Goal: Transaction & Acquisition: Register for event/course

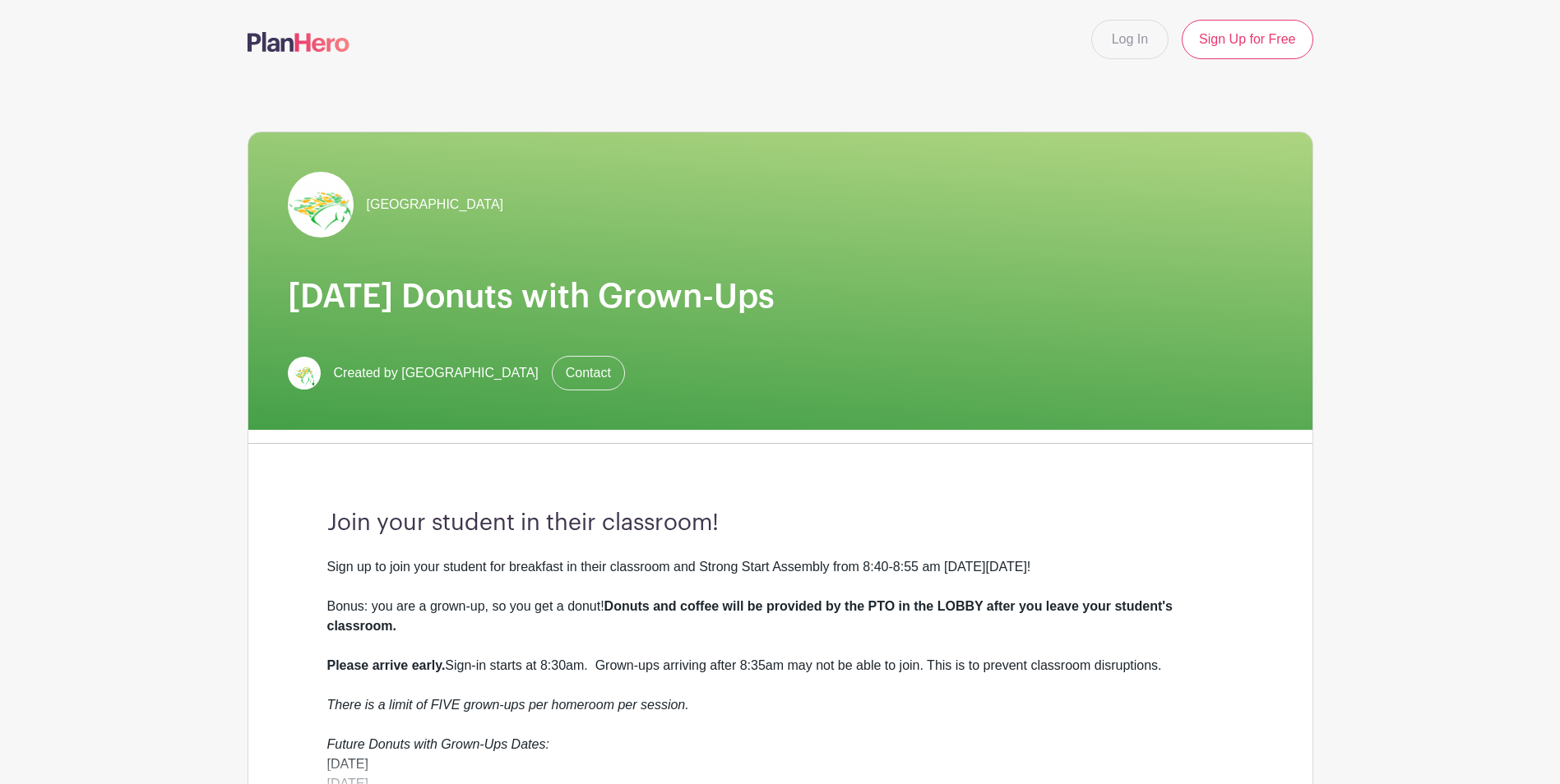
scroll to position [165, 0]
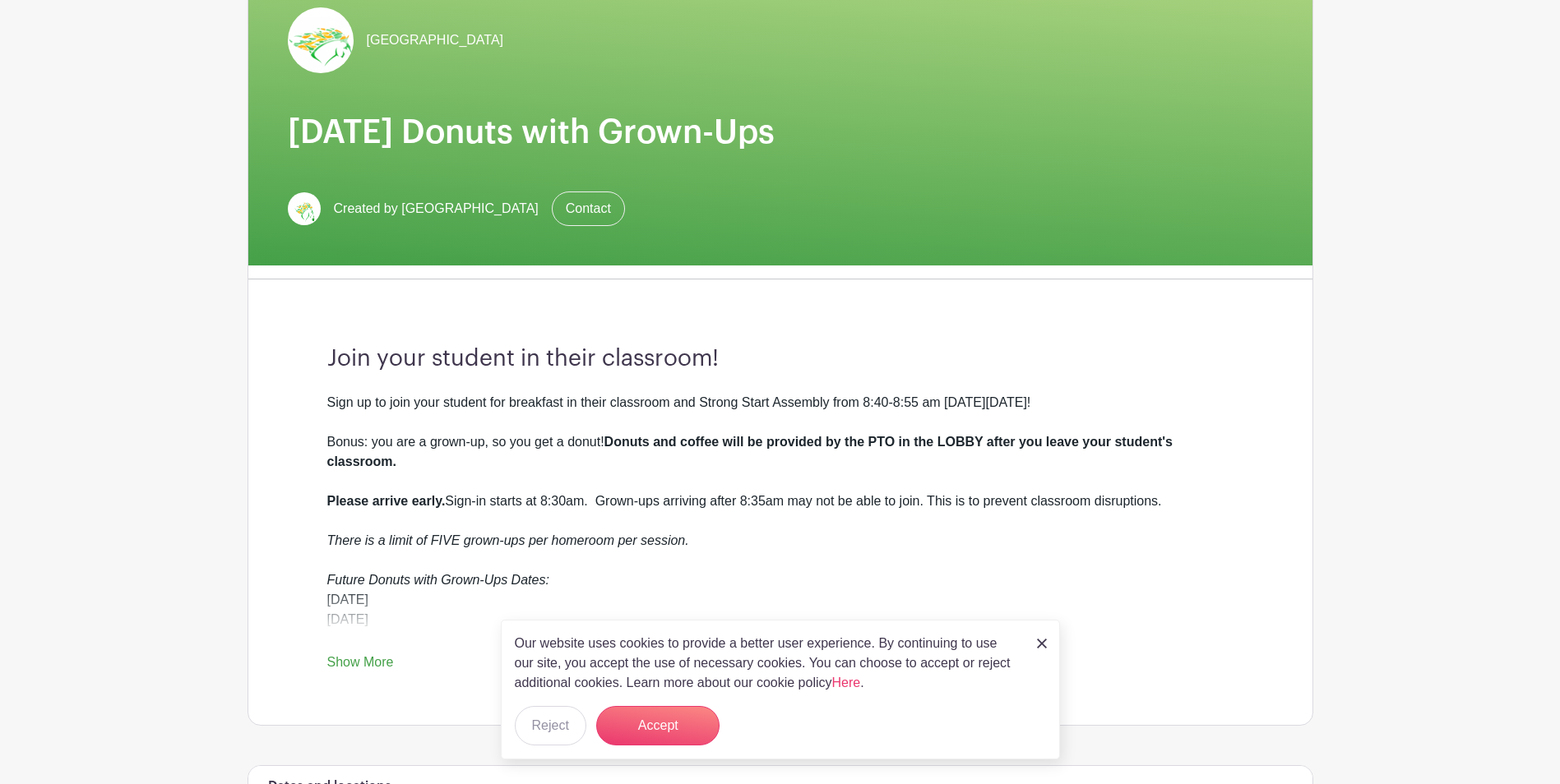
click at [1047, 647] on div "Our website uses cookies to provide a better user experience. By continuing to …" at bounding box center [780, 689] width 559 height 139
click at [1039, 645] on img at bounding box center [1041, 643] width 10 height 10
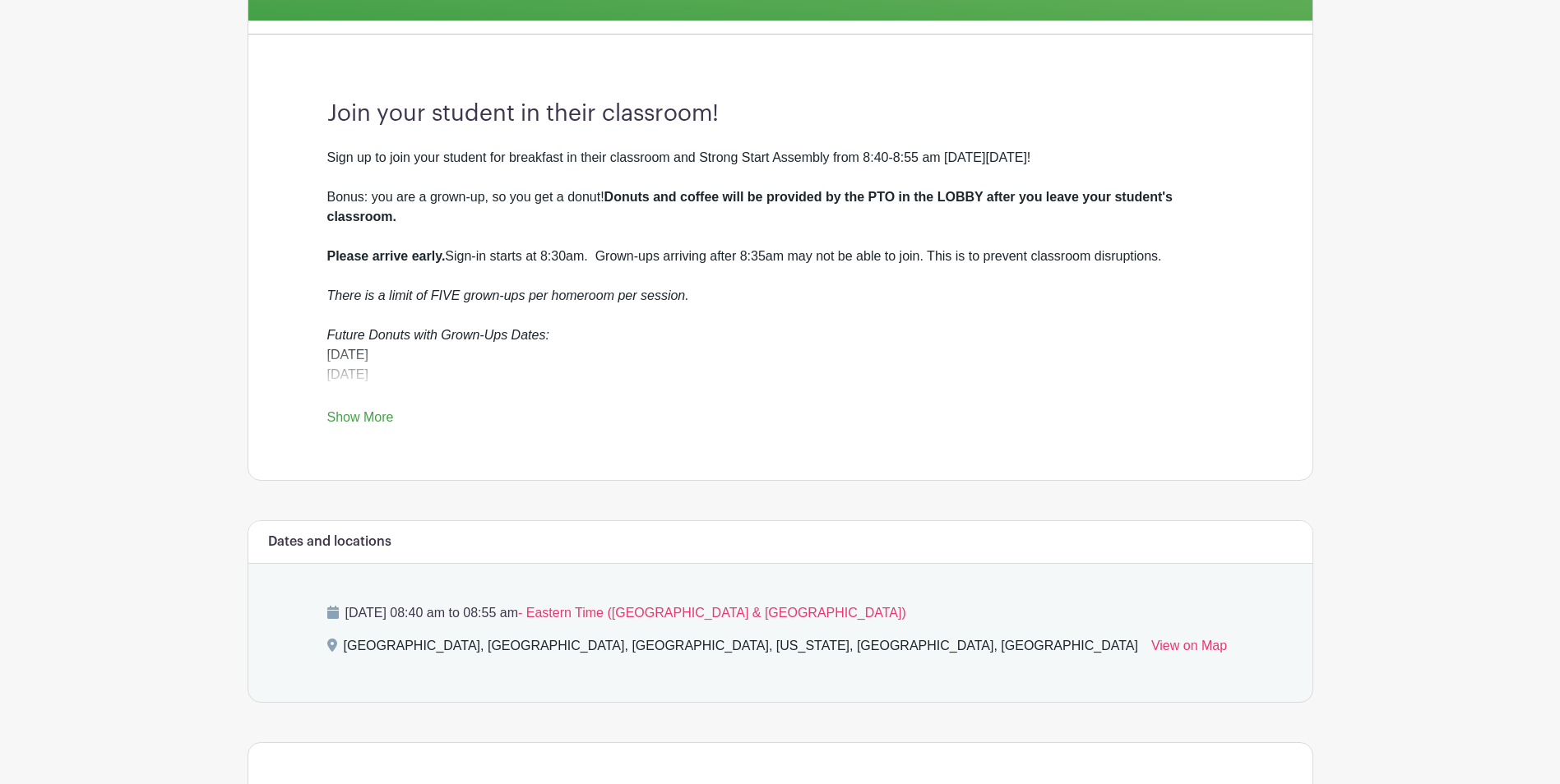
scroll to position [411, 0]
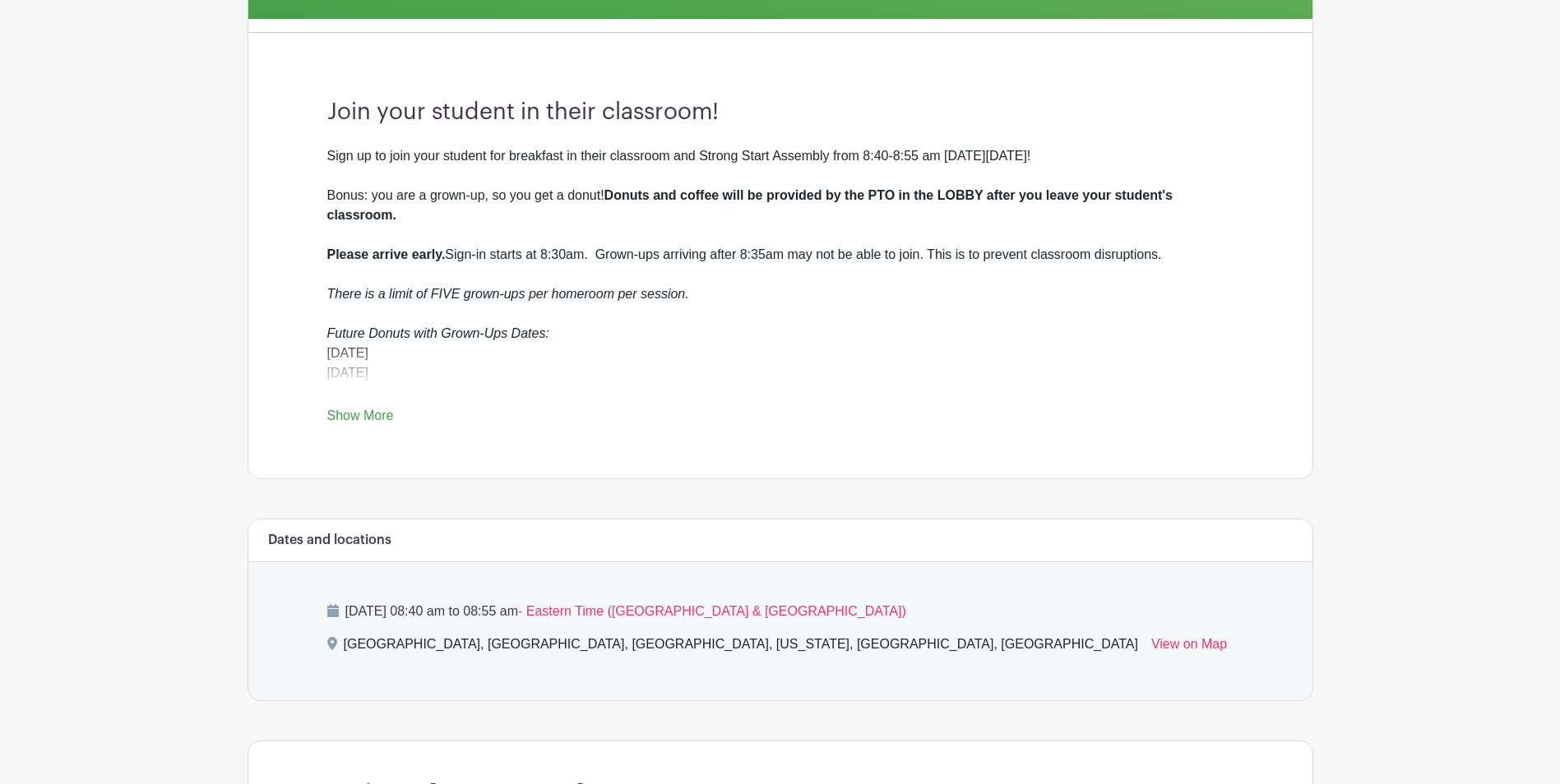
click at [377, 417] on link "Show More" at bounding box center [361, 418] width 67 height 21
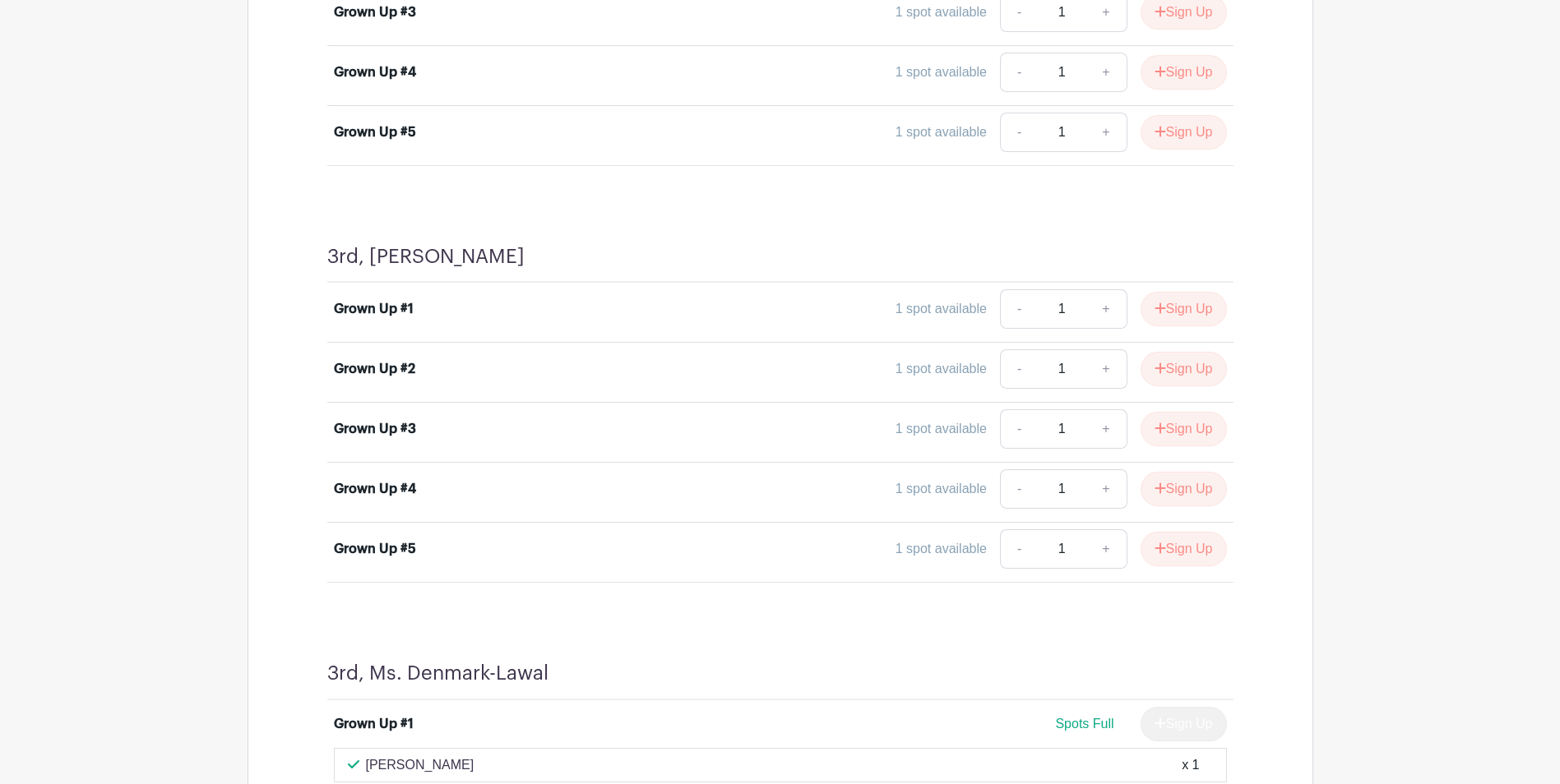
scroll to position [8054, 0]
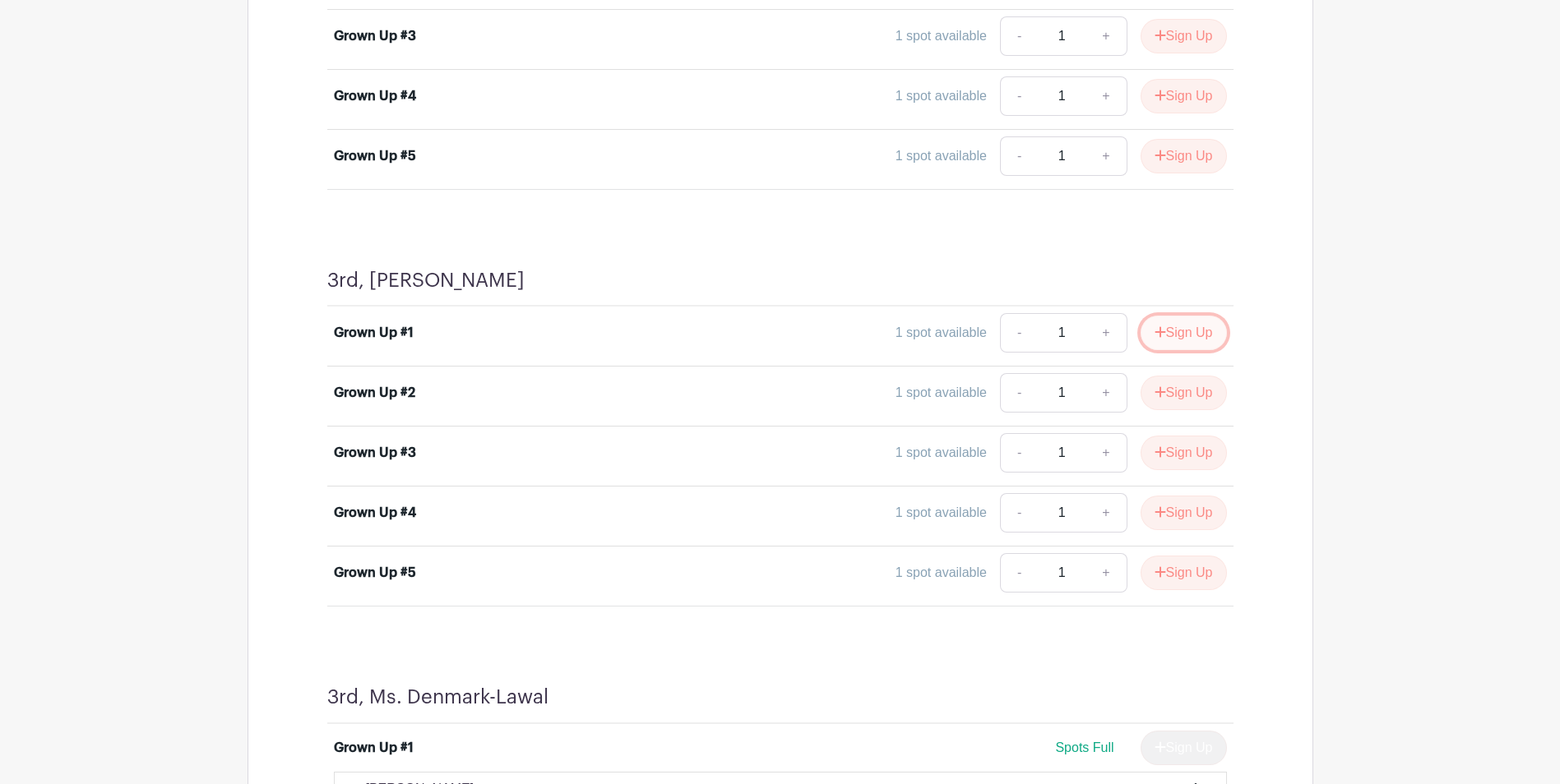
click at [1205, 331] on button "Sign Up" at bounding box center [1184, 333] width 87 height 35
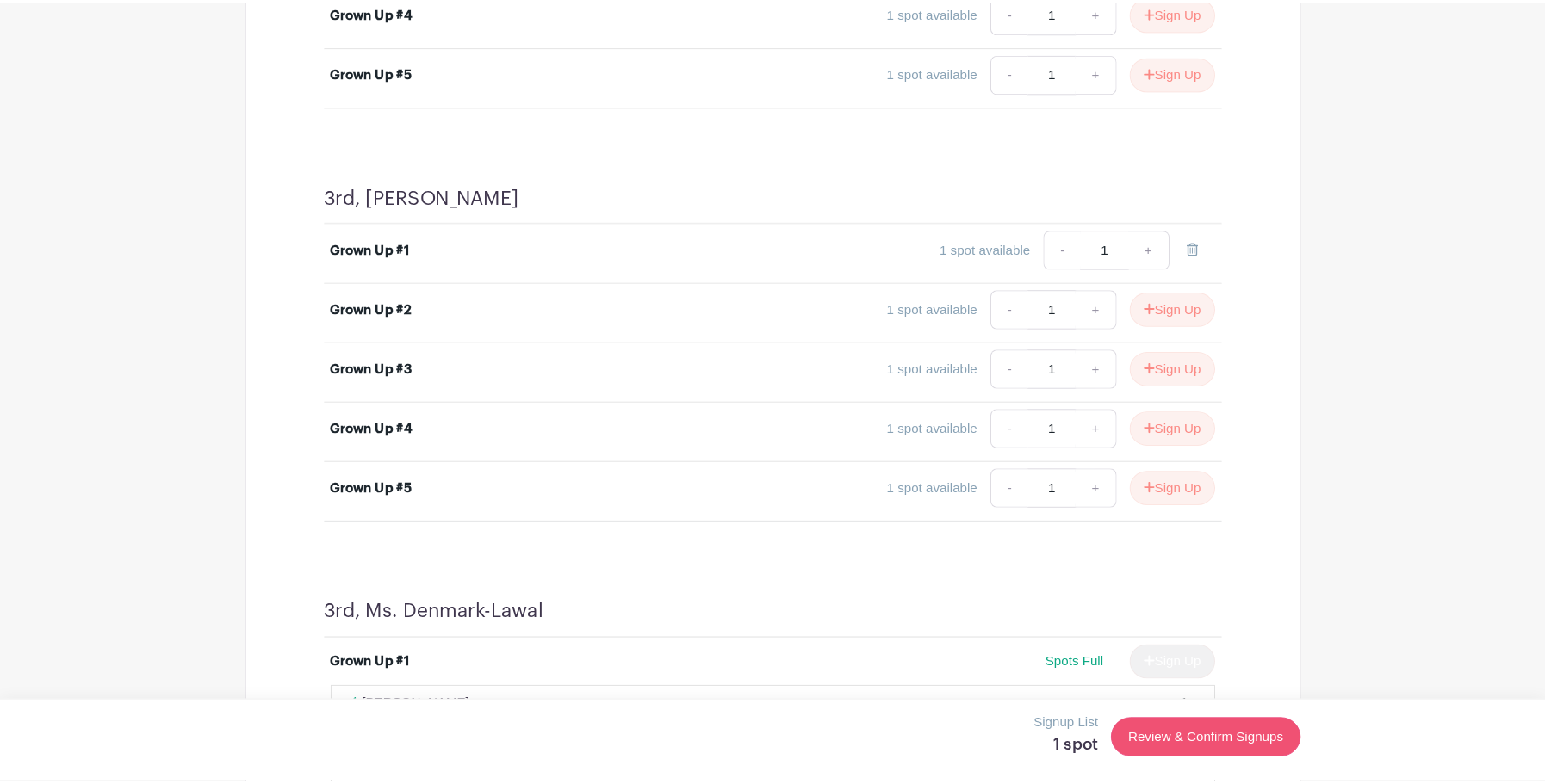
scroll to position [8522, 0]
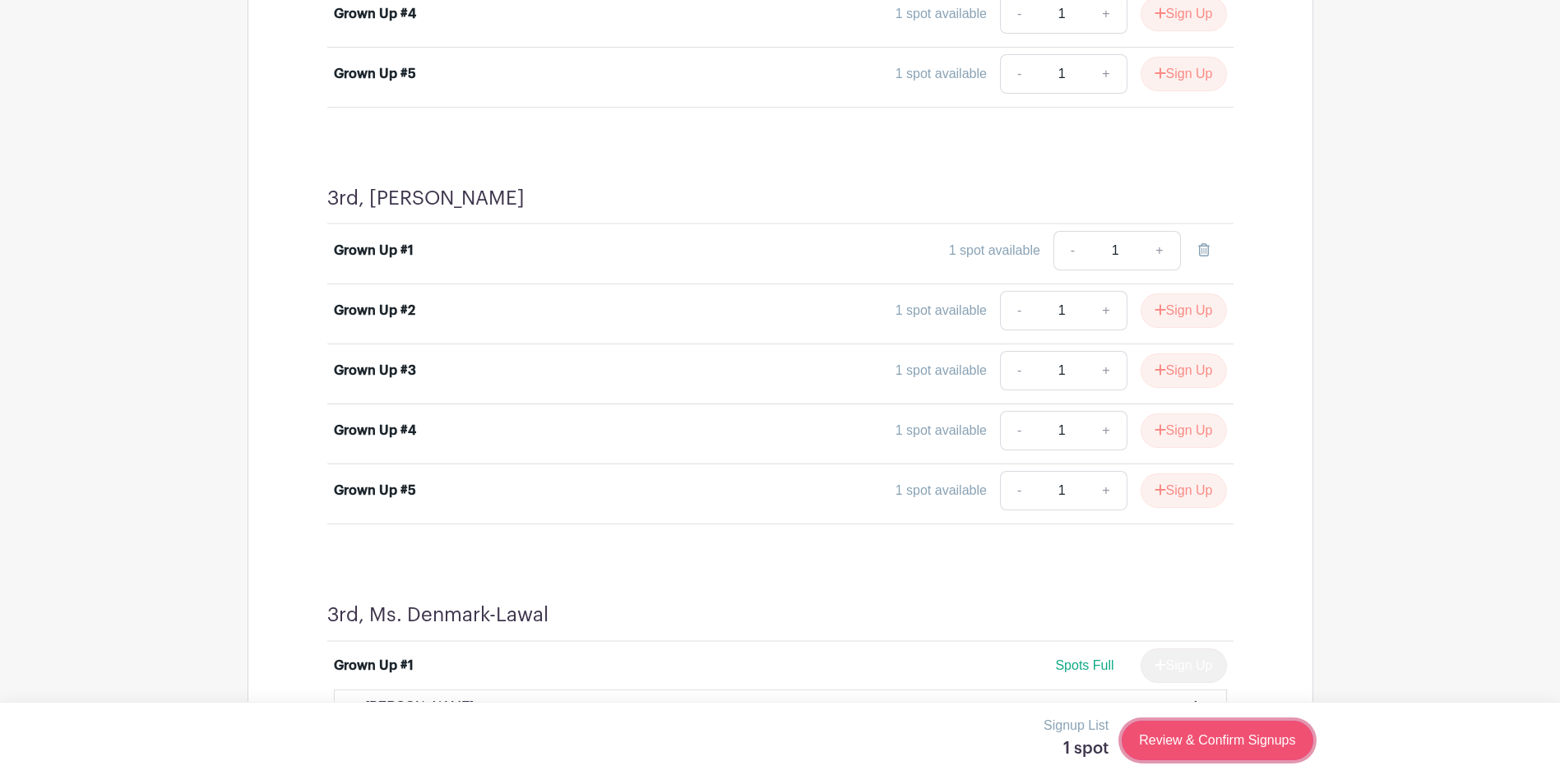
click at [1190, 736] on link "Review & Confirm Signups" at bounding box center [1217, 741] width 191 height 40
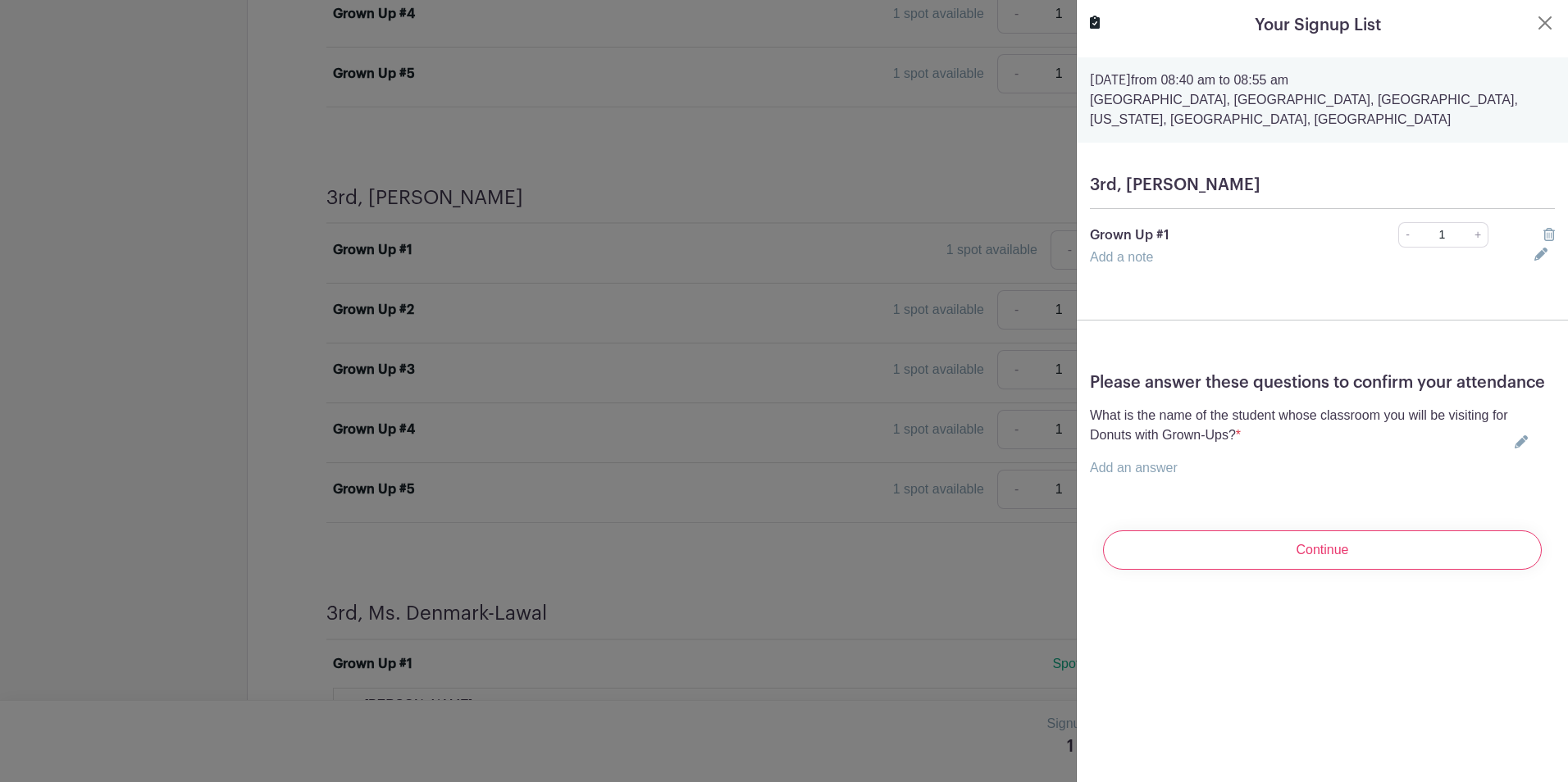
click at [1135, 474] on link "Add an answer" at bounding box center [1134, 467] width 88 height 14
click at [1144, 498] on input "text" at bounding box center [1309, 478] width 438 height 40
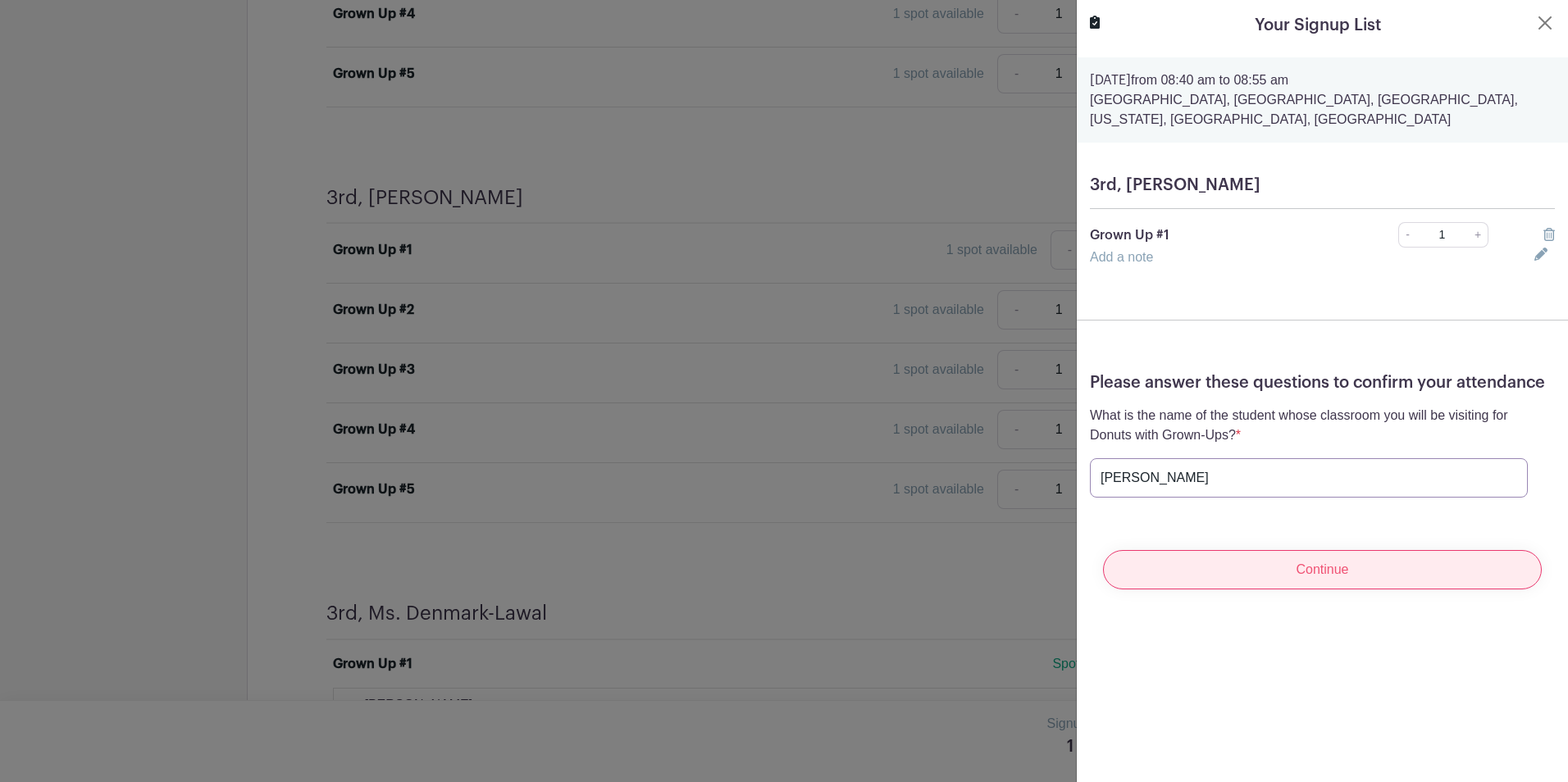
type input "[PERSON_NAME]"
click at [1369, 589] on input "Continue" at bounding box center [1323, 570] width 439 height 40
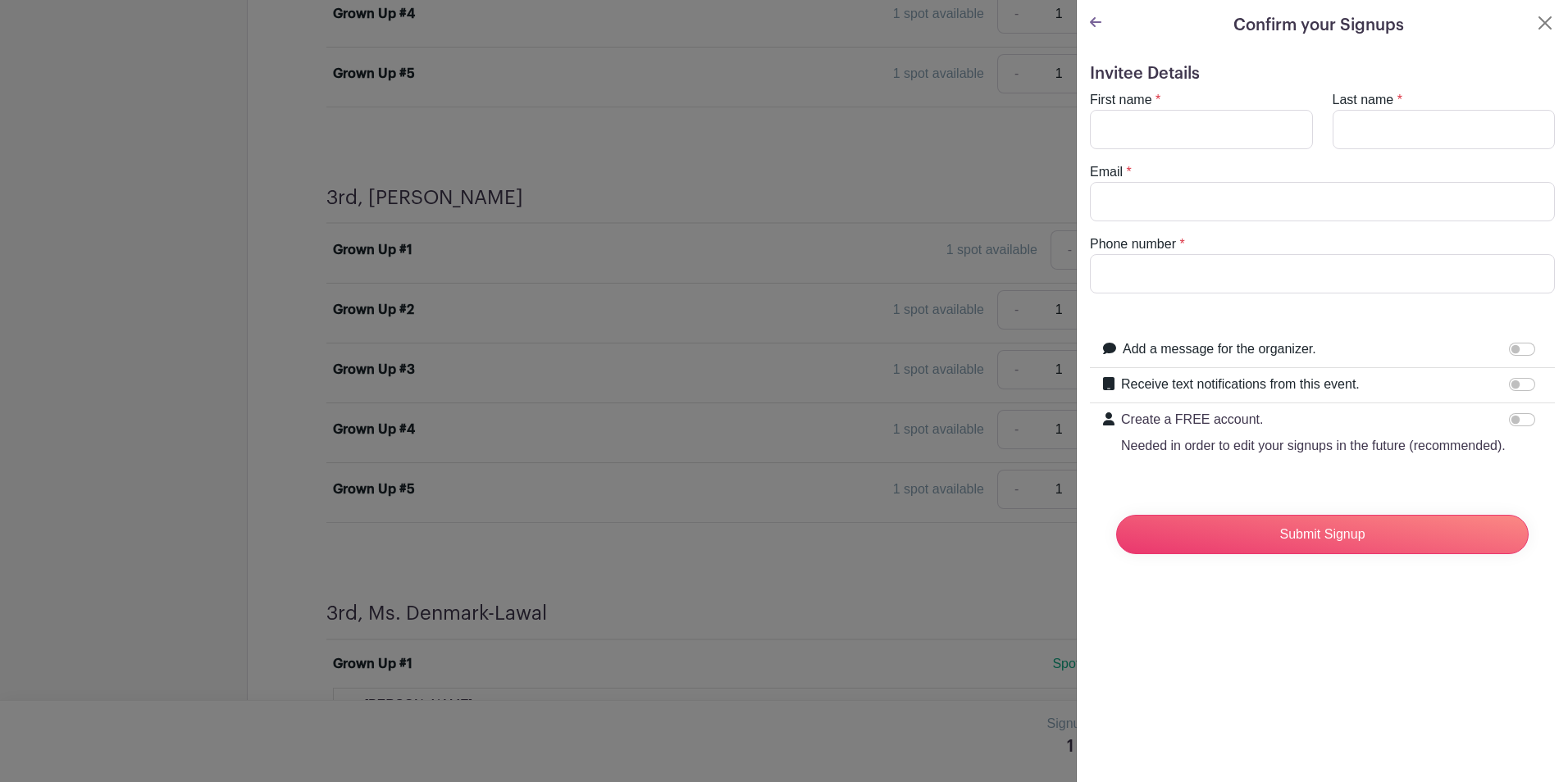
click at [1094, 24] on icon at bounding box center [1095, 22] width 11 height 13
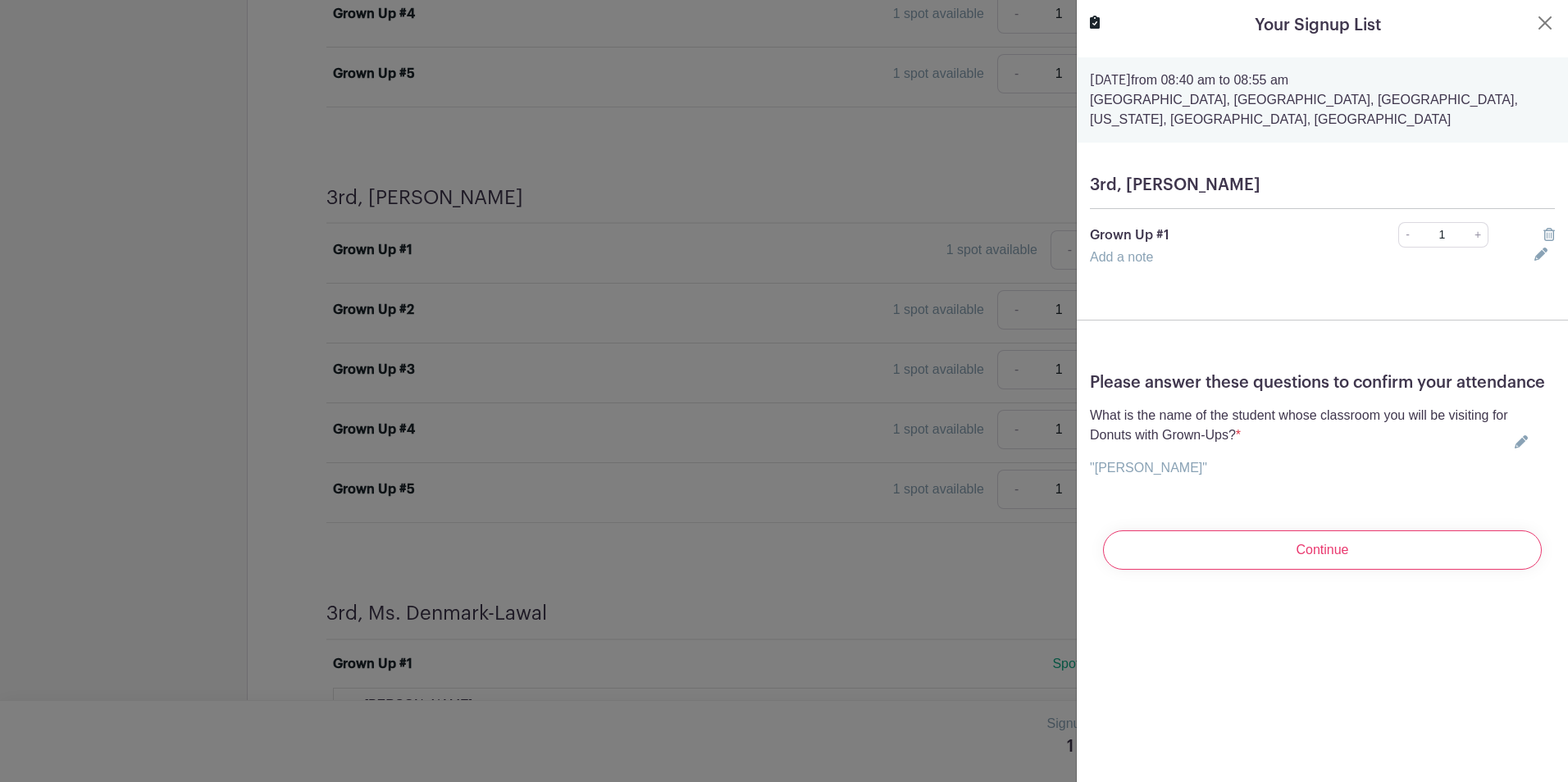
click at [1163, 478] on p ""[PERSON_NAME]"" at bounding box center [1299, 467] width 418 height 20
click at [1514, 448] on icon at bounding box center [1520, 442] width 13 height 13
drag, startPoint x: 1147, startPoint y: 497, endPoint x: 1092, endPoint y: 496, distance: 55.0
click at [1092, 496] on input "[PERSON_NAME]" at bounding box center [1309, 478] width 438 height 40
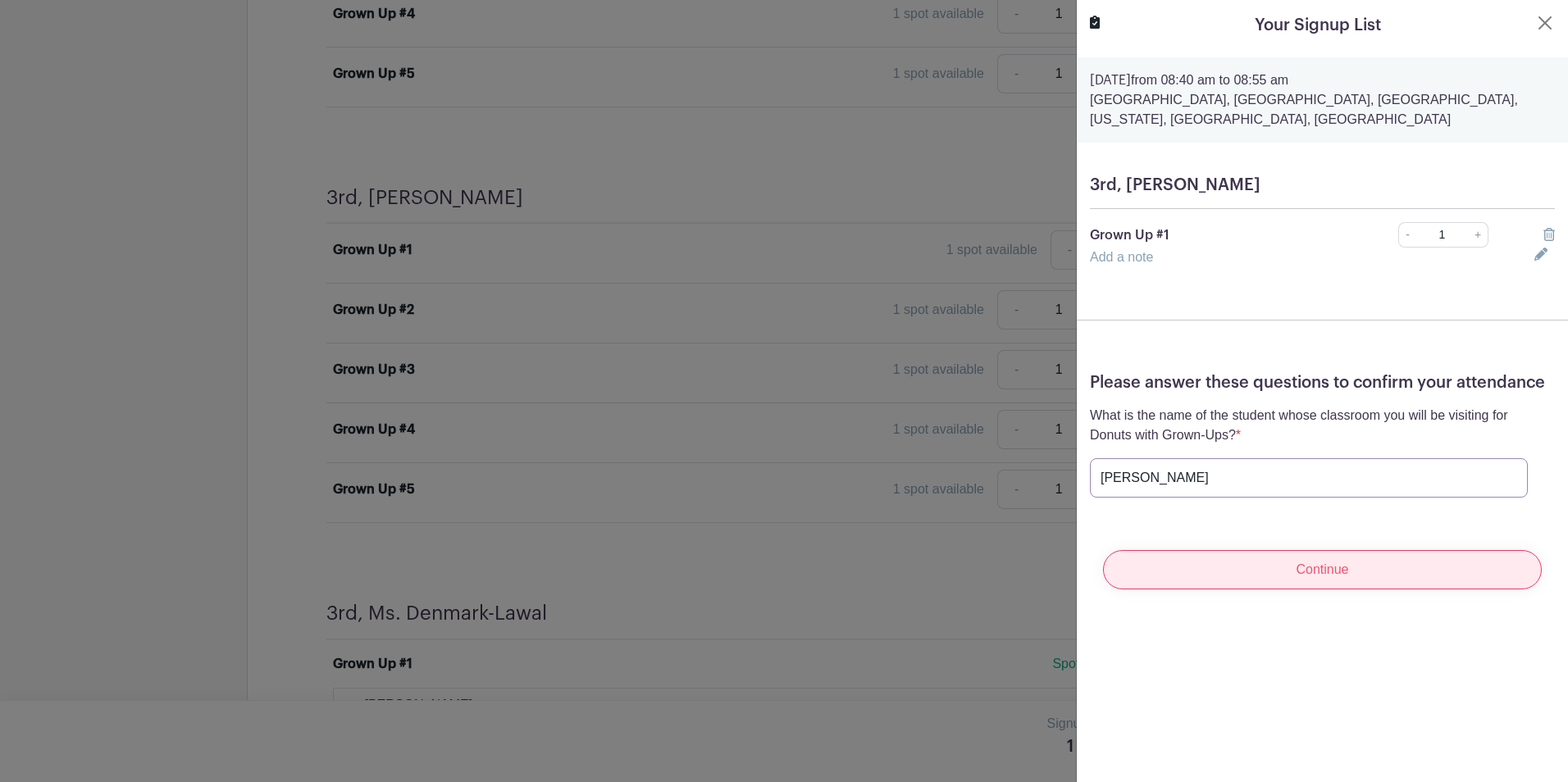
type input "[PERSON_NAME]"
click at [1270, 579] on input "Continue" at bounding box center [1323, 570] width 439 height 40
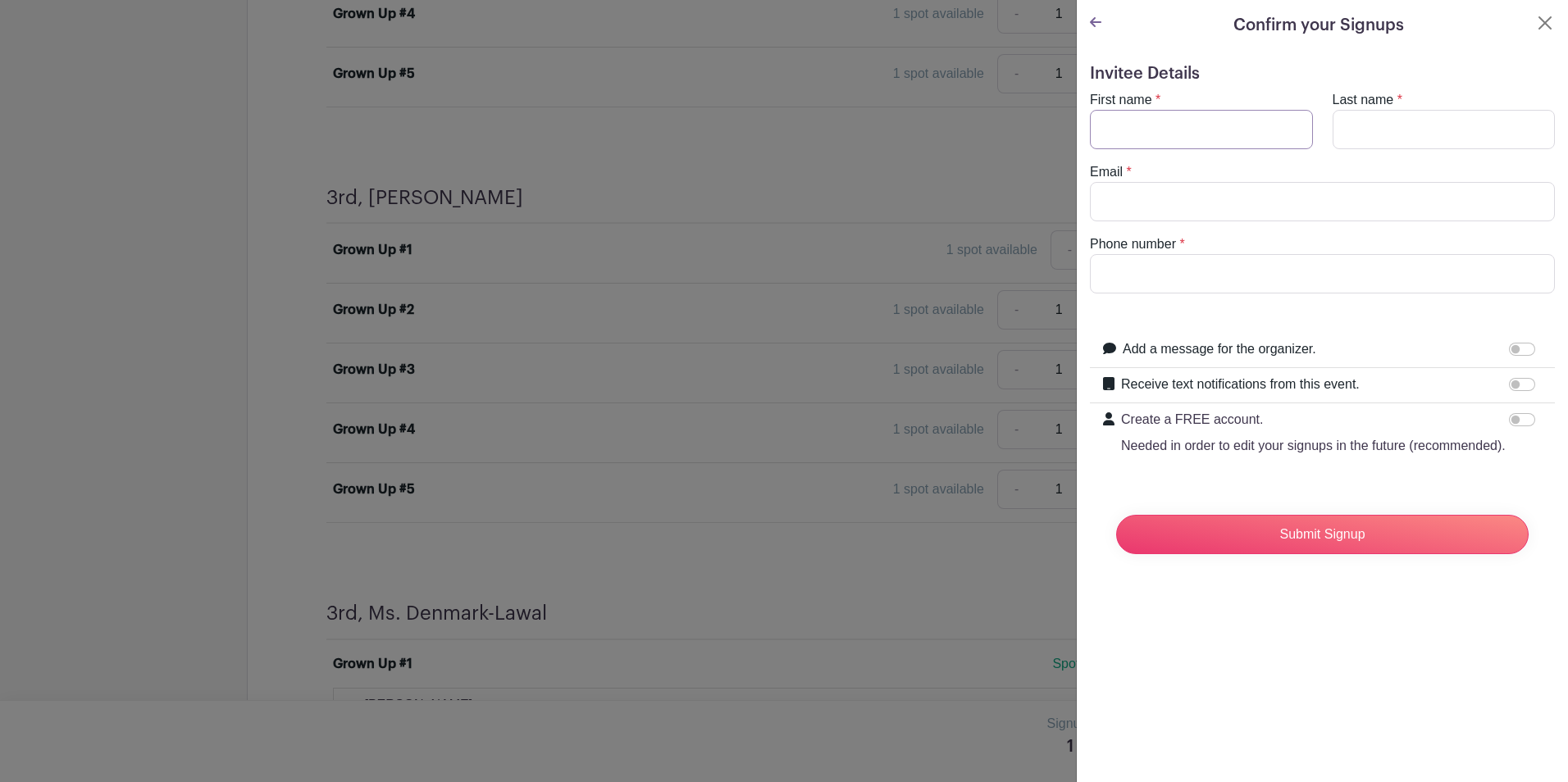
click at [1170, 133] on input "First name" at bounding box center [1201, 130] width 223 height 40
type input "Frenika"
type input "Rivers"
type input "[EMAIL_ADDRESS][DOMAIN_NAME]"
type input "[PHONE_NUMBER]"
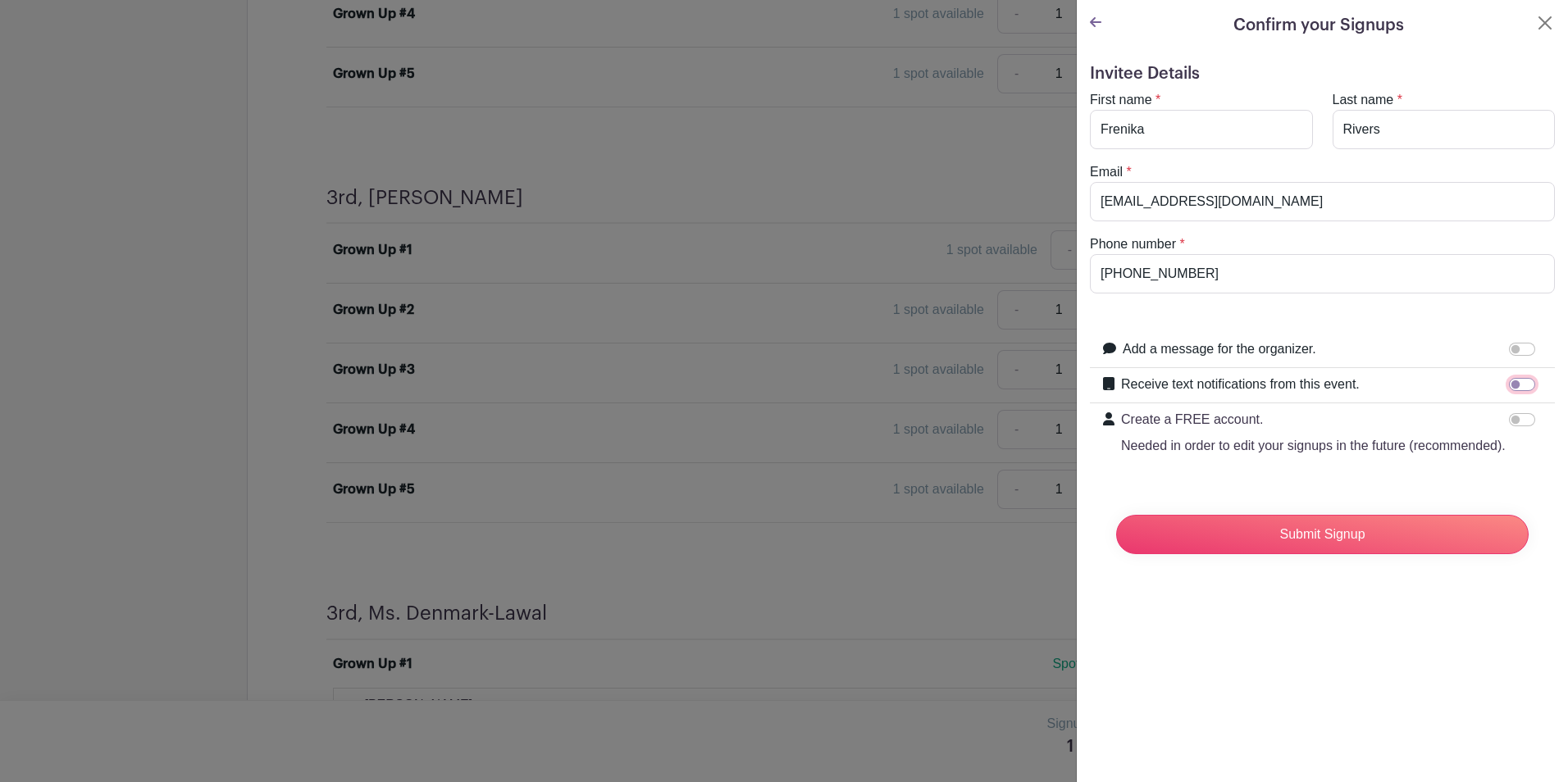
click at [1509, 385] on input "Receive text notifications from this event." at bounding box center [1522, 384] width 26 height 13
checkbox input "true"
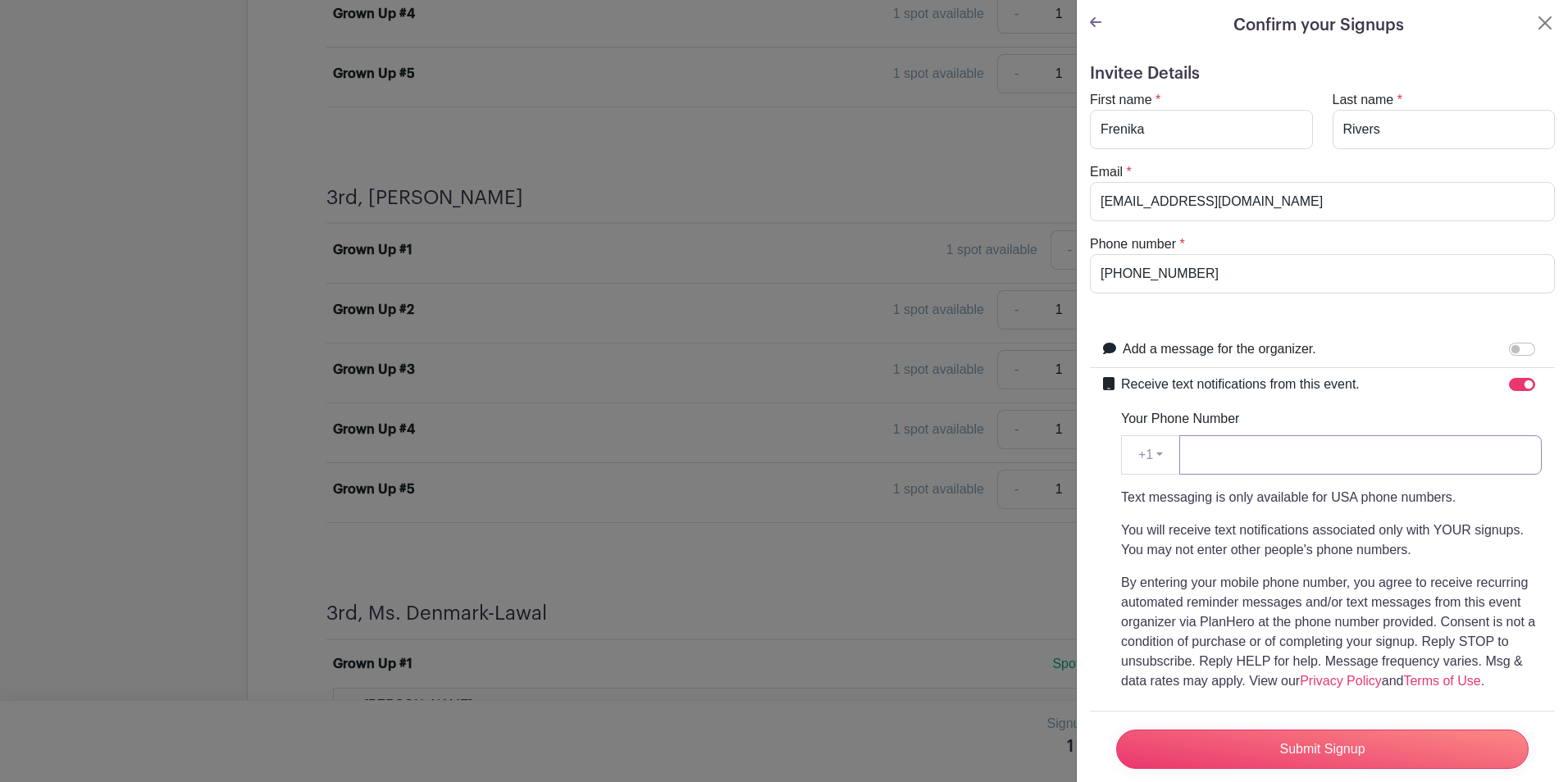
click at [1339, 447] on input "Your Phone Number" at bounding box center [1360, 455] width 362 height 40
type input "4845570841"
click at [1302, 737] on input "Submit Signup" at bounding box center [1322, 749] width 412 height 40
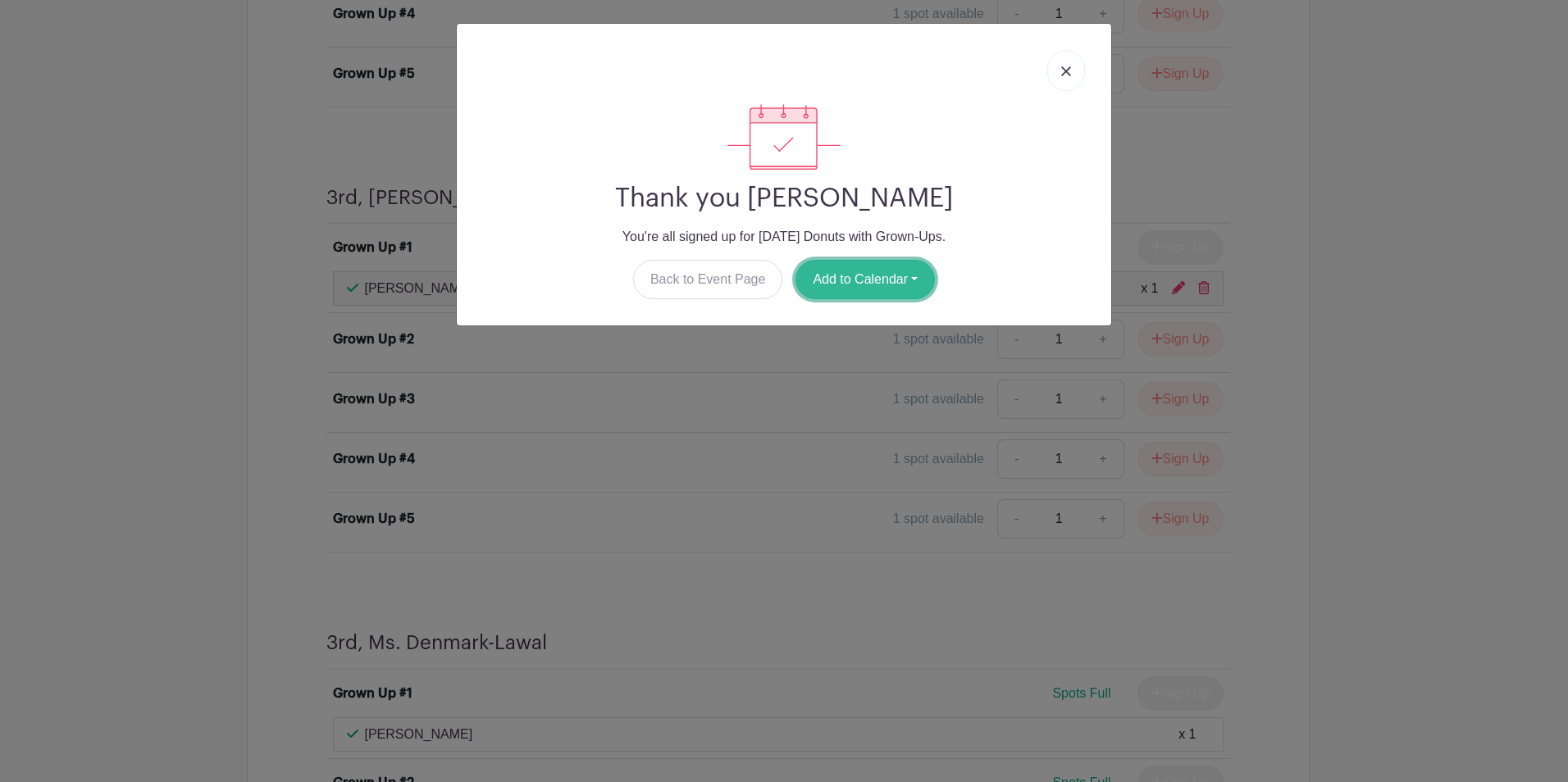
click at [903, 284] on button "Add to Calendar" at bounding box center [864, 280] width 139 height 40
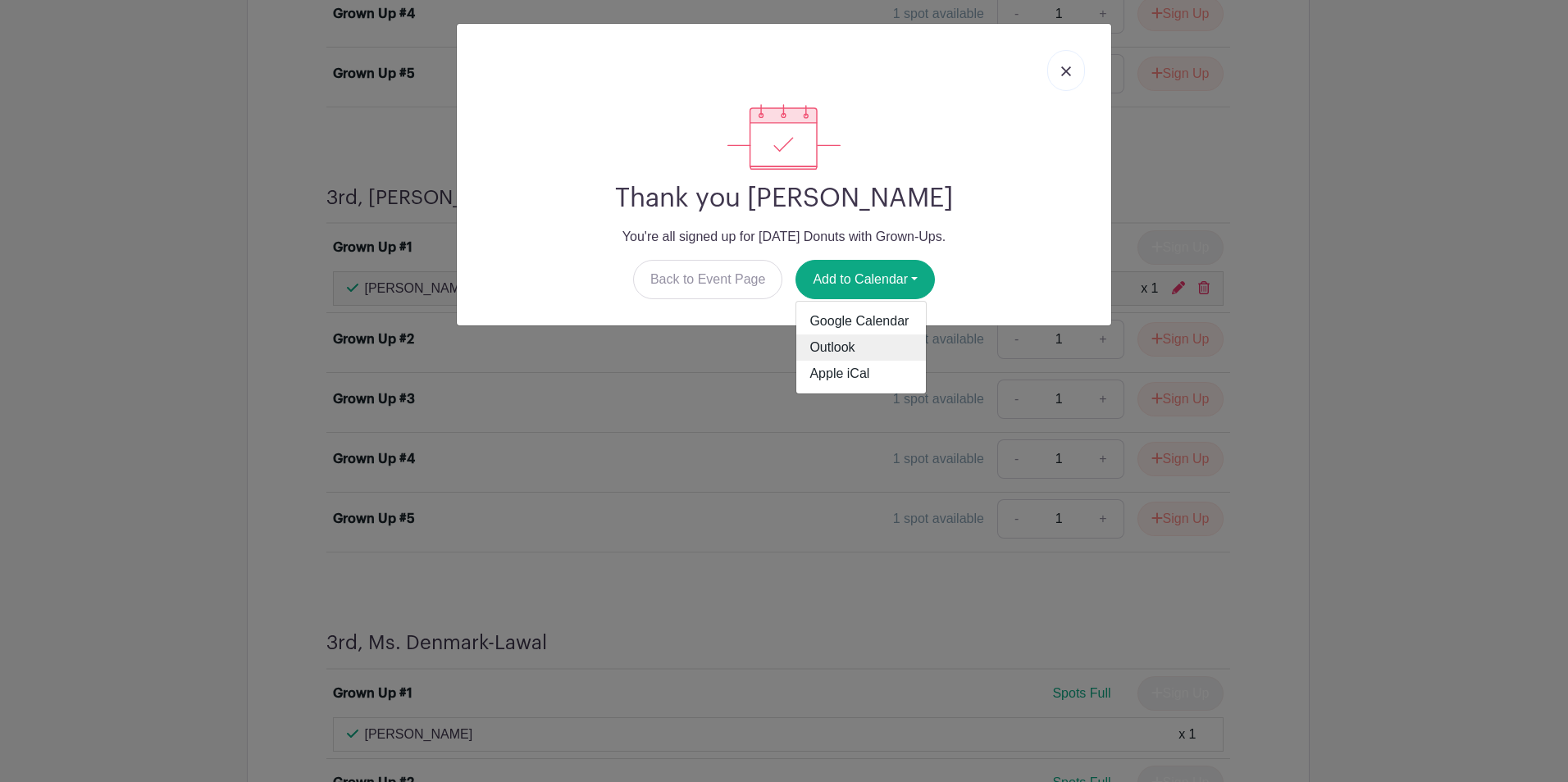
click at [855, 343] on link "Outlook" at bounding box center [861, 347] width 130 height 26
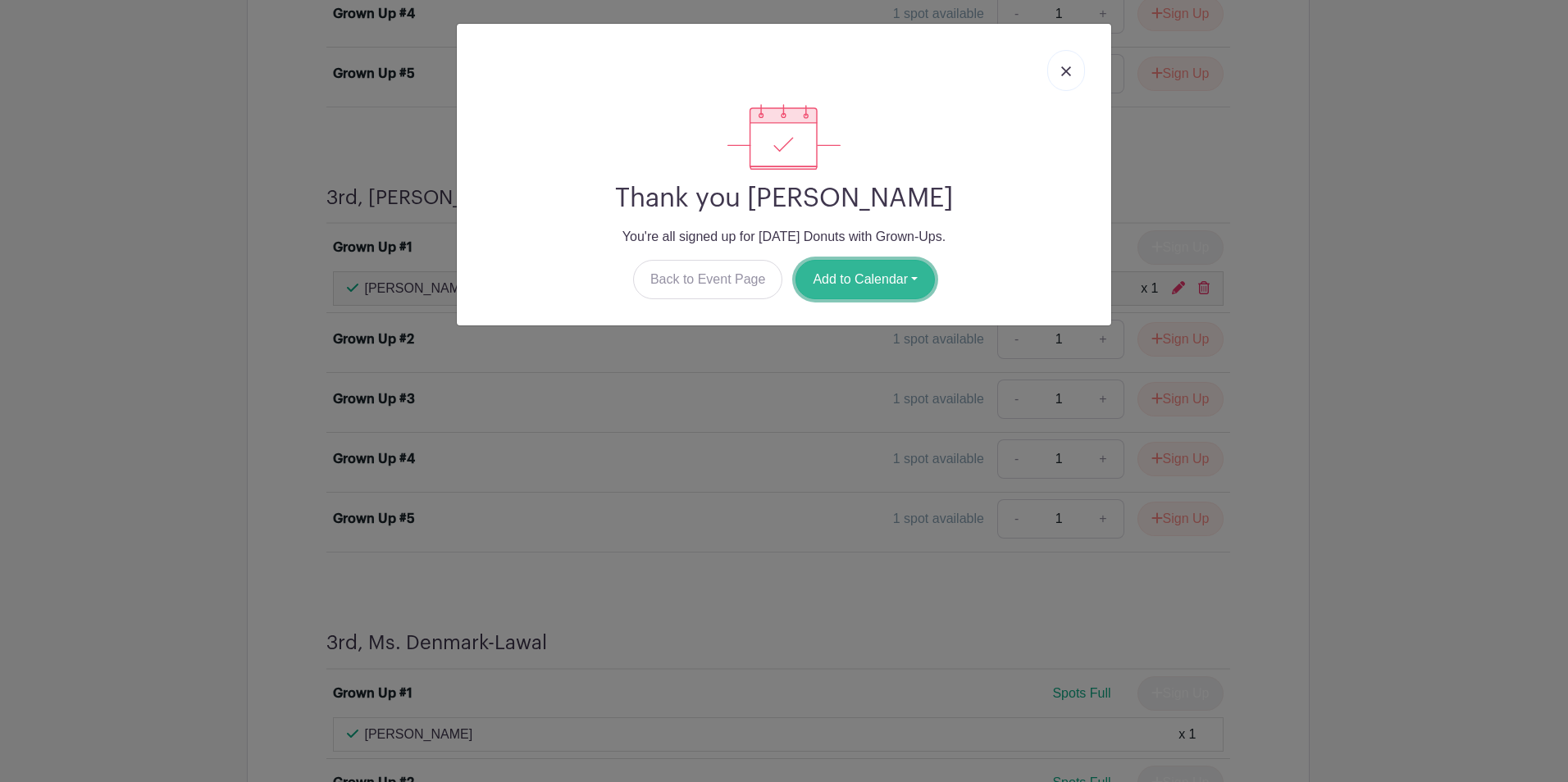
click at [872, 272] on button "Add to Calendar" at bounding box center [864, 280] width 139 height 40
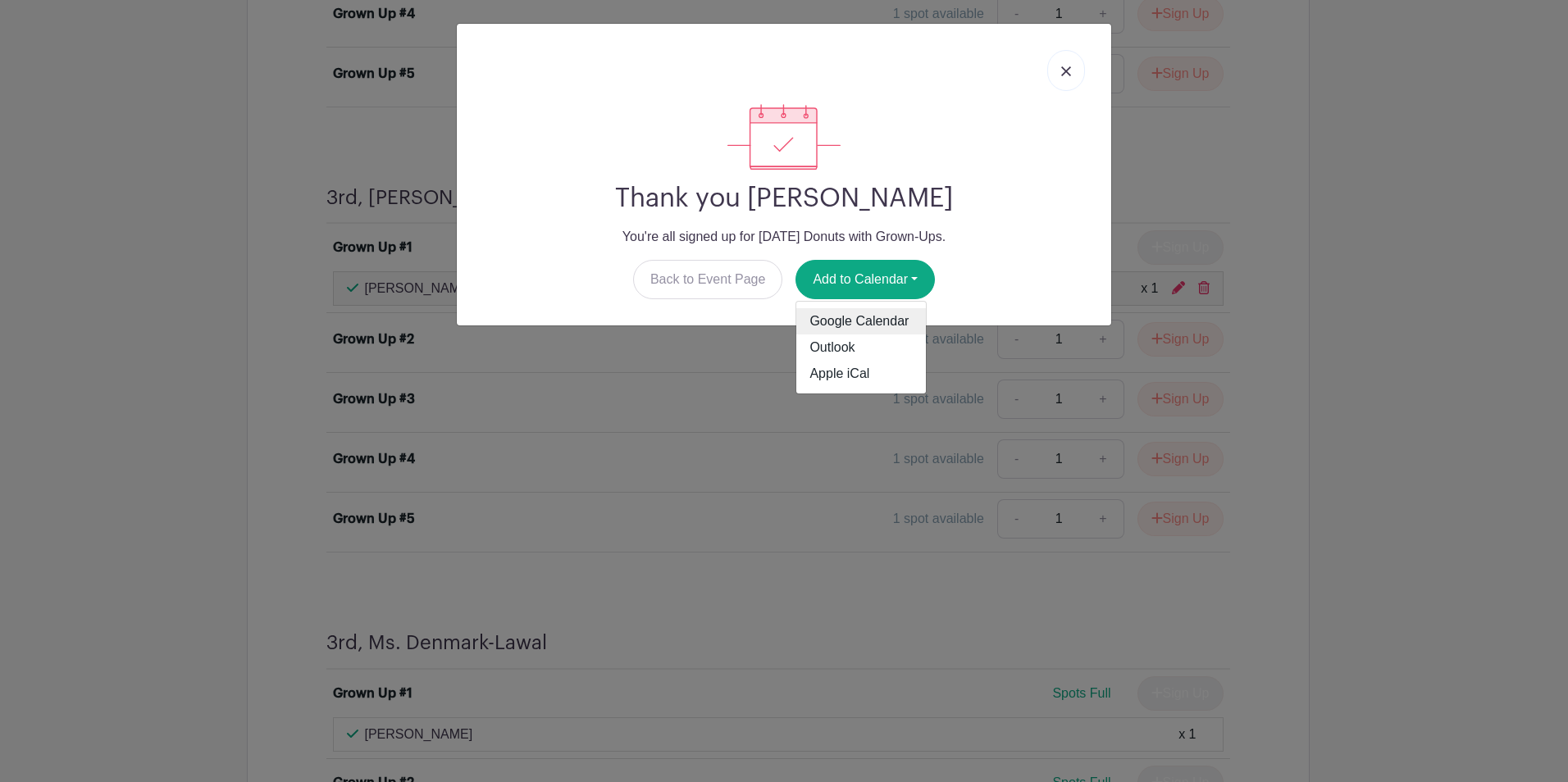
click at [875, 320] on link "Google Calendar" at bounding box center [861, 321] width 130 height 26
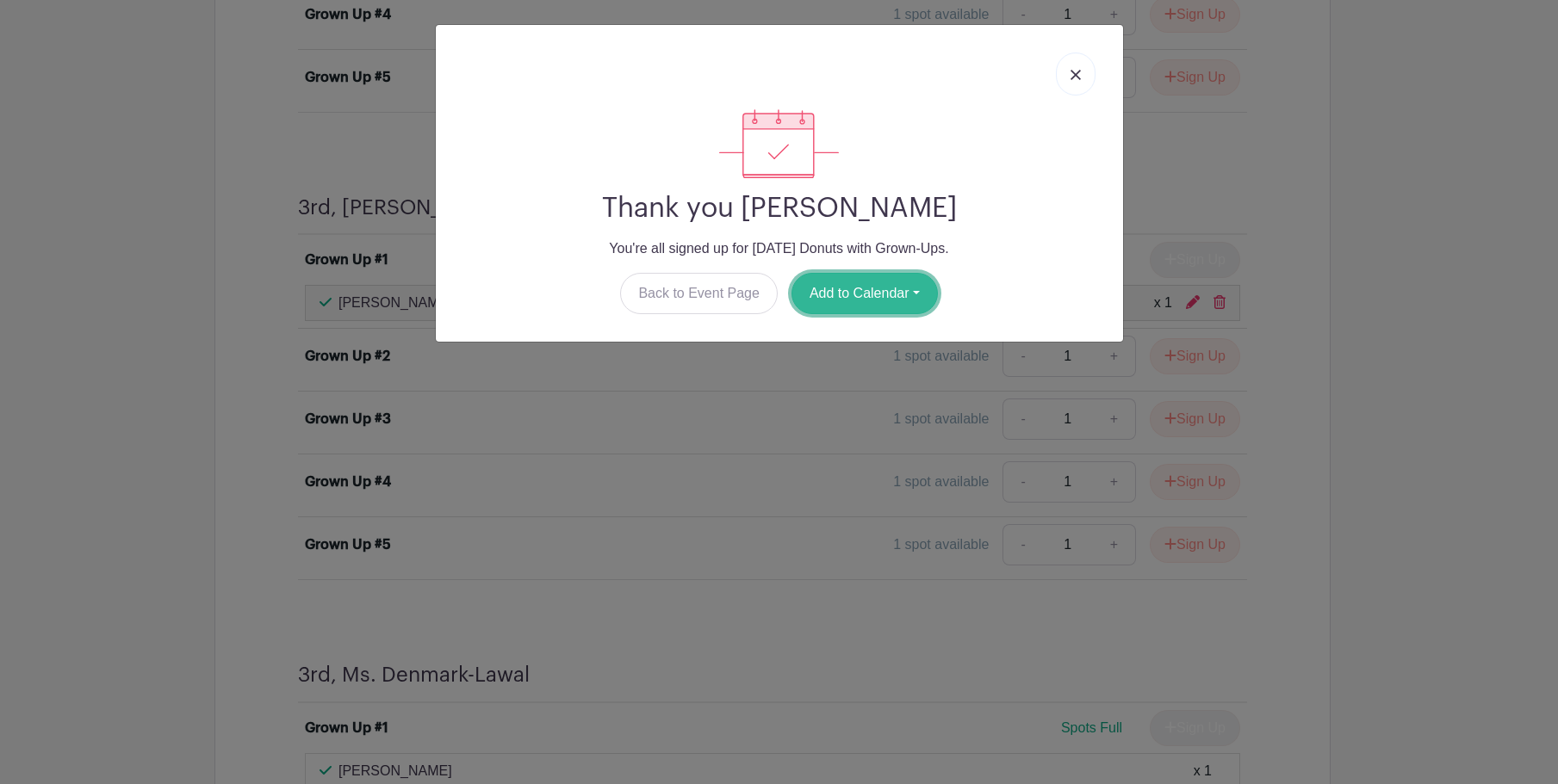
click at [856, 293] on button "Add to Calendar" at bounding box center [864, 294] width 146 height 42
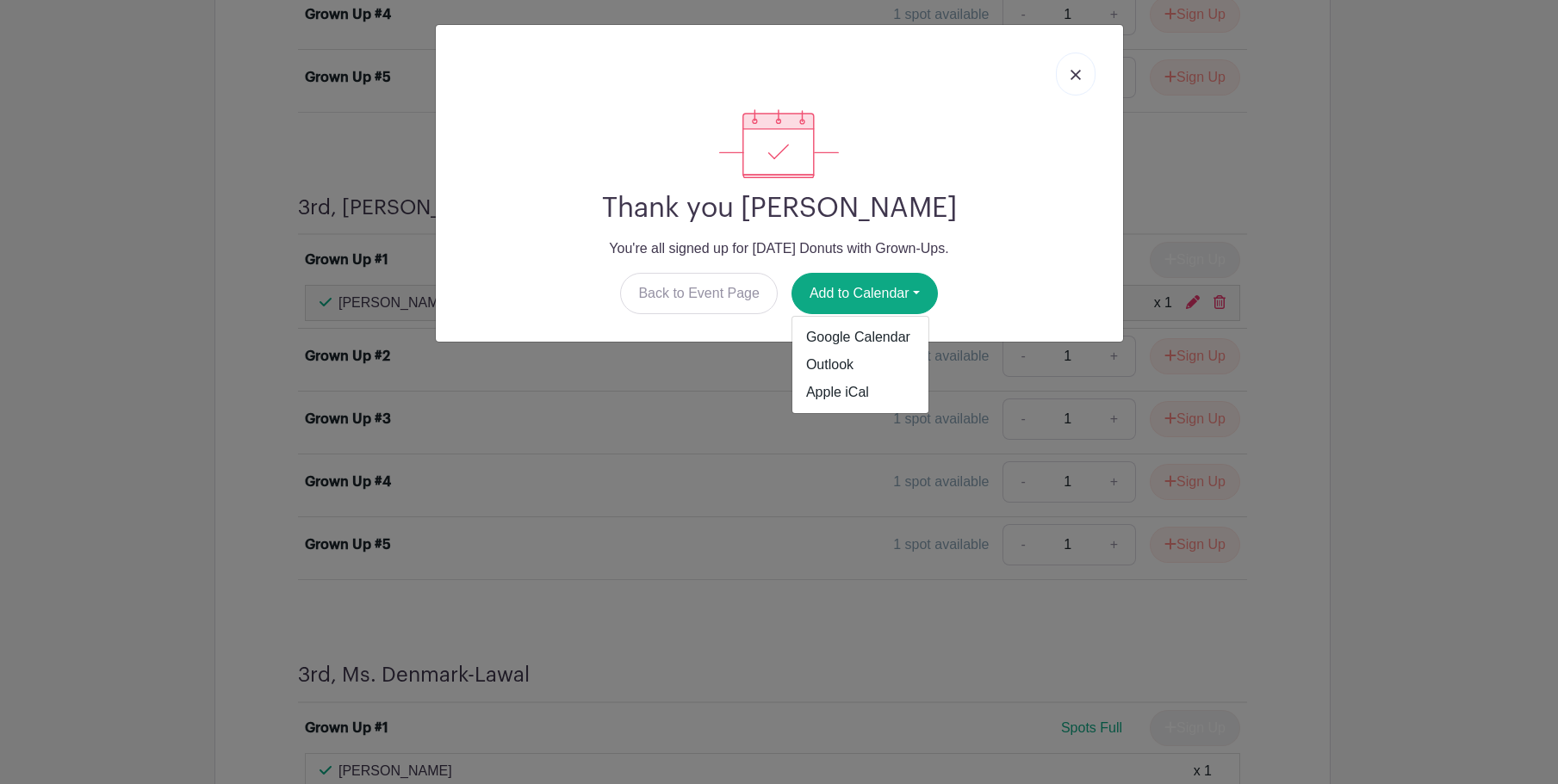
click at [1075, 76] on img at bounding box center [1075, 74] width 10 height 10
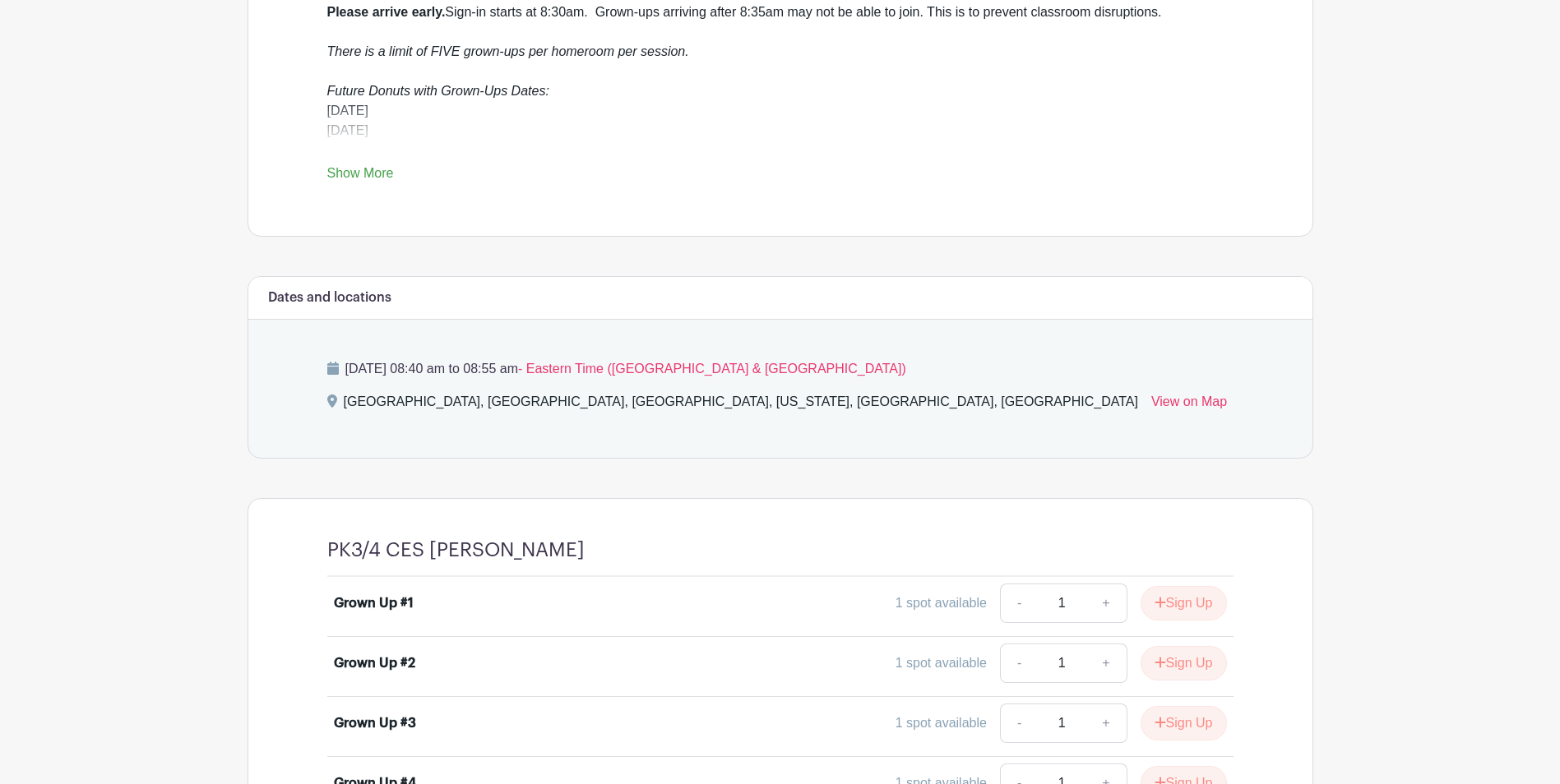
scroll to position [493, 0]
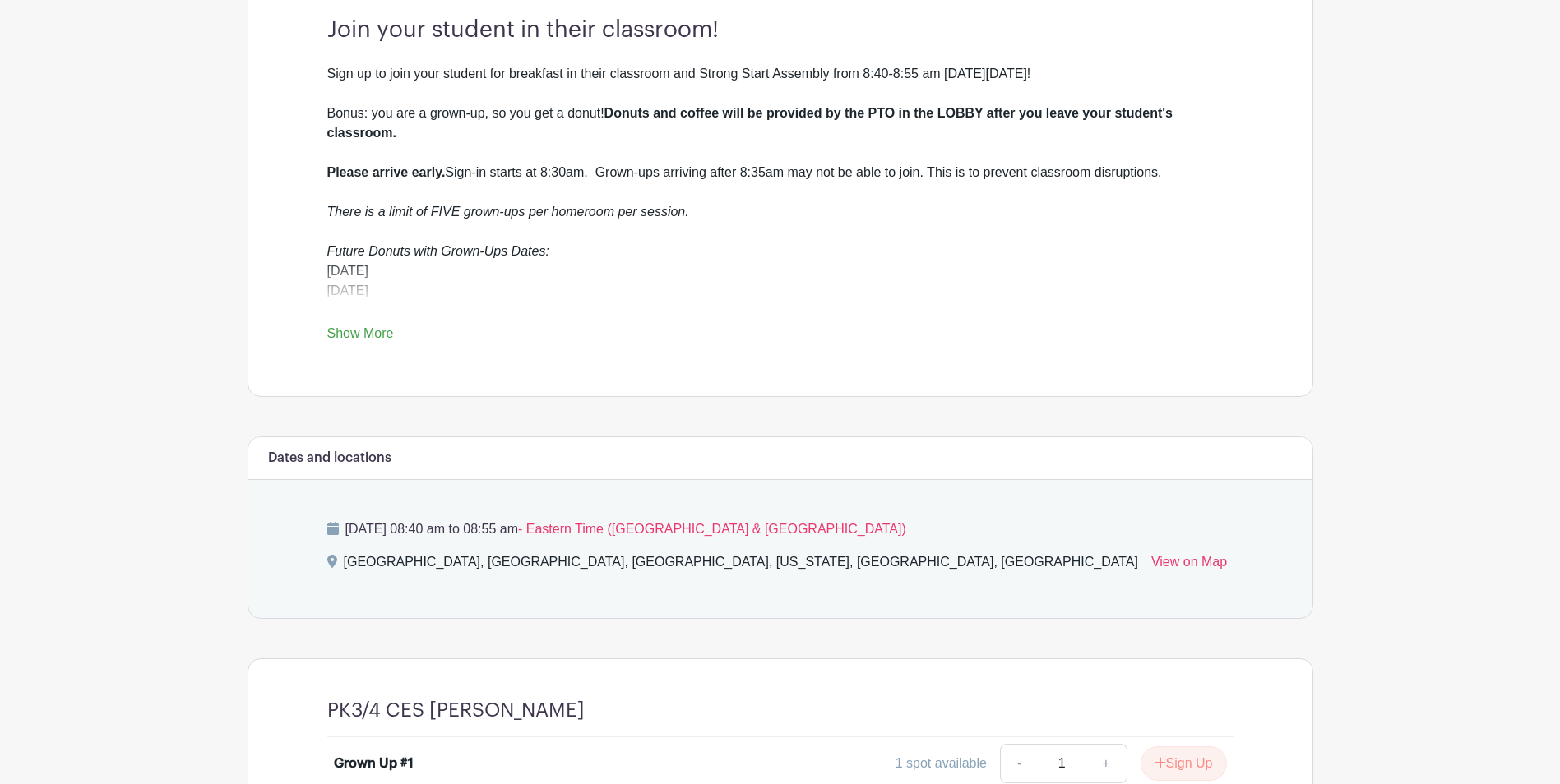
click at [366, 331] on link "Show More" at bounding box center [361, 337] width 67 height 21
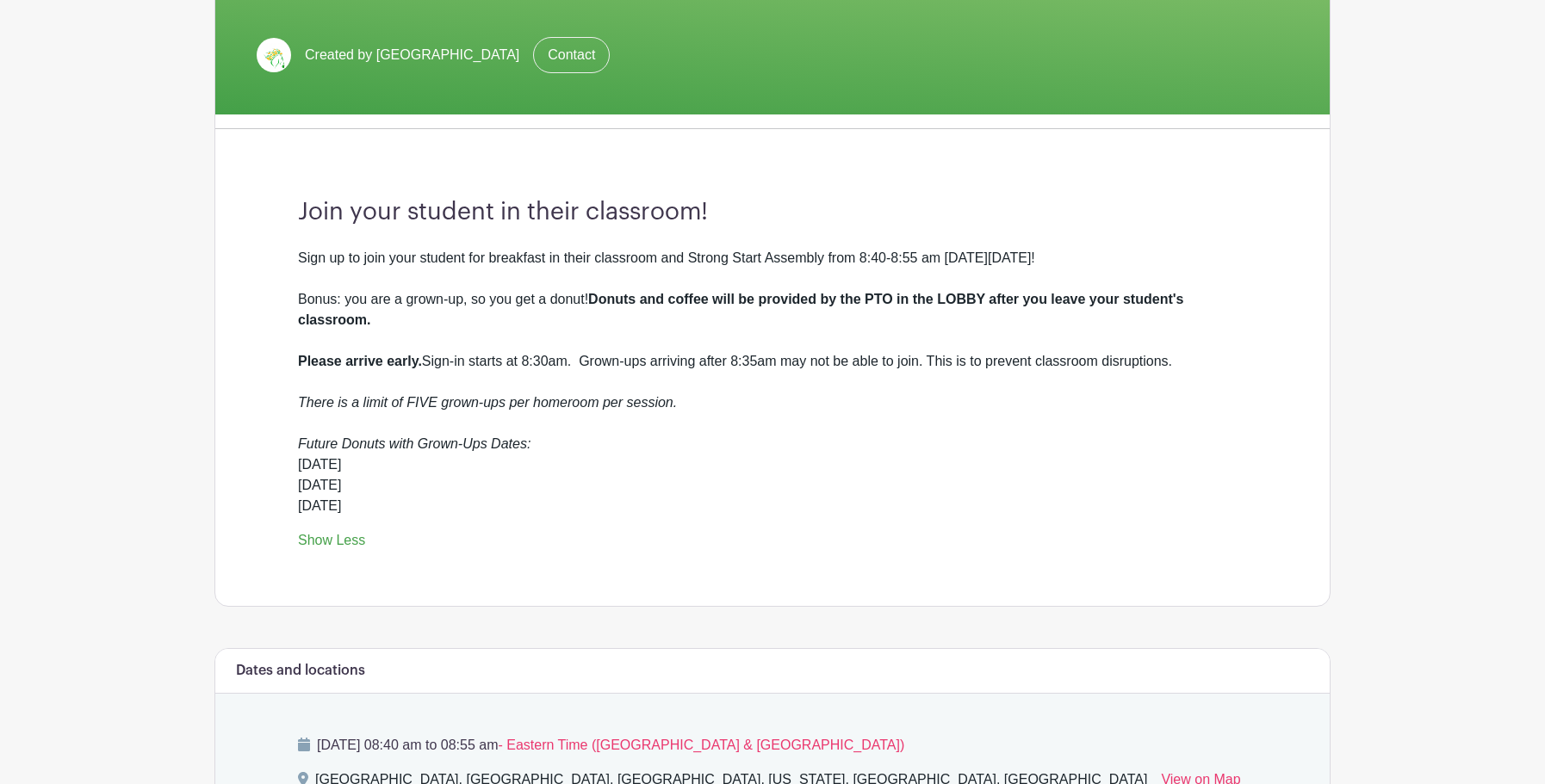
scroll to position [344, 0]
